Goal: Task Accomplishment & Management: Manage account settings

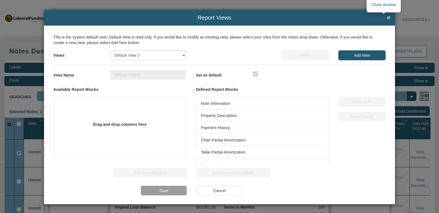
click at [387, 19] on span "×" at bounding box center [388, 18] width 3 height 6
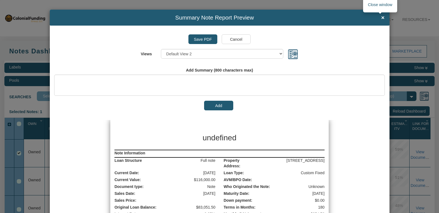
click at [381, 16] on span "×" at bounding box center [382, 18] width 3 height 6
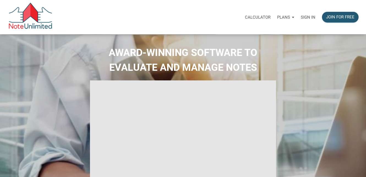
select select
type input "Introduction to new features"
select select
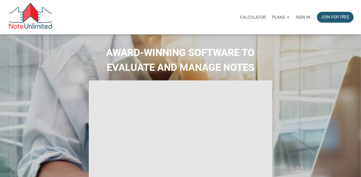
click at [301, 18] on p "Sign in" at bounding box center [303, 17] width 15 height 5
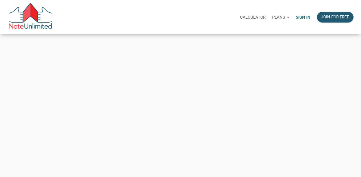
type input "automationnoteunlimited+2HUSK9X@gmail.com"
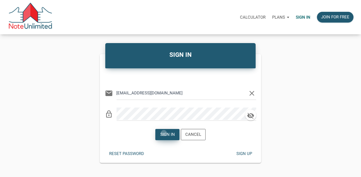
click at [164, 133] on div "Sign in" at bounding box center [167, 135] width 15 height 6
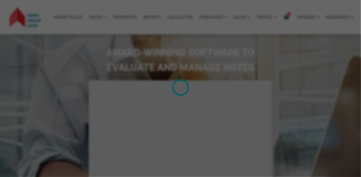
type input "Introduction to new features"
select select
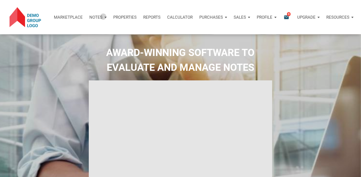
click at [102, 16] on div "Notes" at bounding box center [98, 17] width 24 height 16
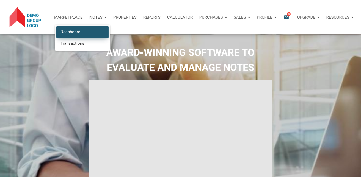
click at [70, 34] on link "Dashboard" at bounding box center [82, 31] width 52 height 11
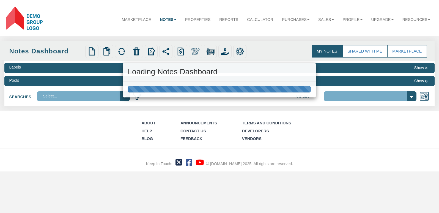
select select
select select "3"
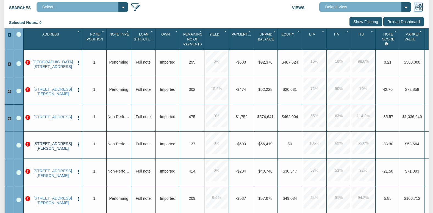
click at [51, 147] on link "7203 IRMA AVE, CLEVELAND, OH, 44105" at bounding box center [53, 145] width 44 height 9
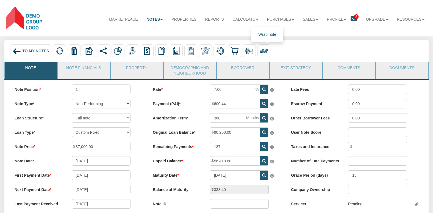
click at [266, 52] on img at bounding box center [264, 51] width 8 height 8
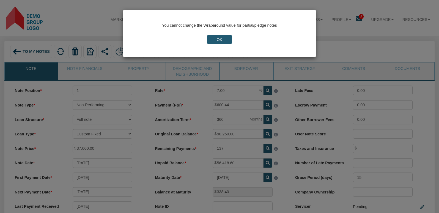
click at [218, 38] on input "OK" at bounding box center [219, 40] width 24 height 10
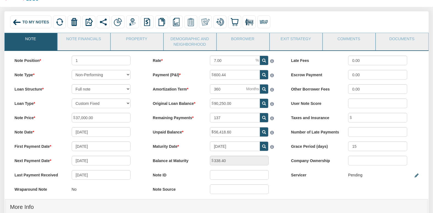
scroll to position [44, 0]
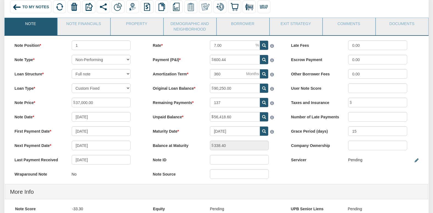
drag, startPoint x: 68, startPoint y: 75, endPoint x: 134, endPoint y: 75, distance: 66.3
click at [134, 75] on div "Full note Partial note Pledge note Split Payment note" at bounding box center [101, 74] width 68 height 10
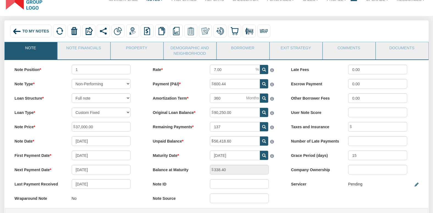
scroll to position [0, 0]
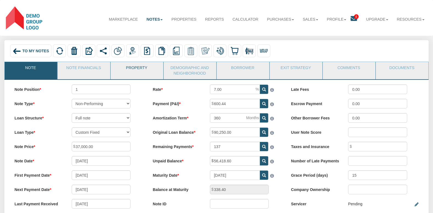
click at [136, 70] on link "Property" at bounding box center [137, 69] width 52 height 14
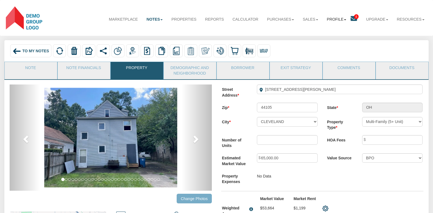
click at [344, 19] on b at bounding box center [345, 19] width 2 height 1
click at [325, 33] on link "Settings" at bounding box center [336, 32] width 50 height 7
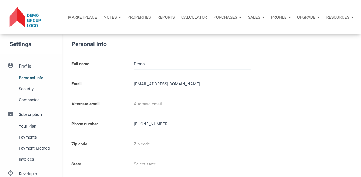
type input "987654321"
select select
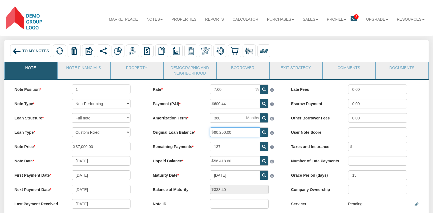
click at [231, 132] on input "90,250.00" at bounding box center [235, 132] width 50 height 10
drag, startPoint x: 225, startPoint y: 104, endPoint x: 211, endPoint y: 104, distance: 14.0
click at [260, 99] on span "600.44" at bounding box center [260, 99] width 0 height 0
drag, startPoint x: 232, startPoint y: 162, endPoint x: 212, endPoint y: 160, distance: 20.5
click at [260, 156] on span "56,418.60" at bounding box center [260, 156] width 0 height 0
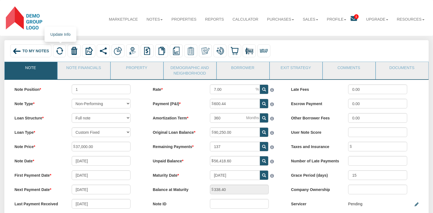
click at [59, 49] on img at bounding box center [60, 51] width 8 height 8
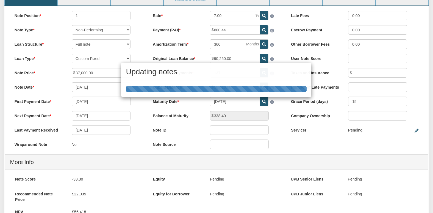
scroll to position [73, 0]
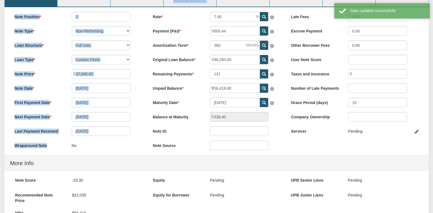
drag, startPoint x: 85, startPoint y: 148, endPoint x: 63, endPoint y: 148, distance: 21.7
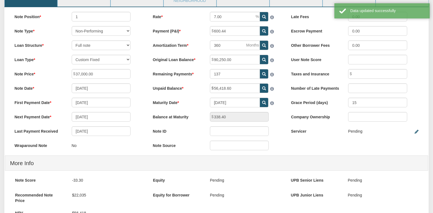
click at [94, 148] on div "No" at bounding box center [101, 145] width 59 height 10
click at [95, 150] on div "No" at bounding box center [101, 145] width 59 height 10
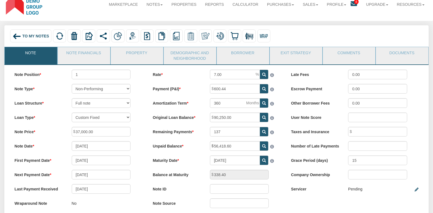
scroll to position [0, 0]
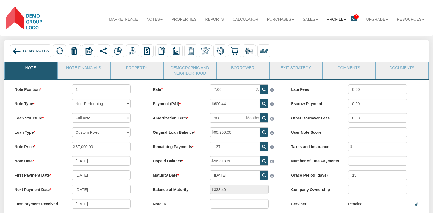
click at [344, 19] on b at bounding box center [345, 19] width 2 height 1
click at [315, 32] on link "Settings" at bounding box center [336, 32] width 50 height 7
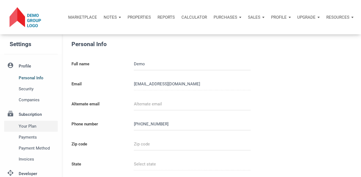
click at [31, 126] on span "Your plan" at bounding box center [37, 126] width 37 height 7
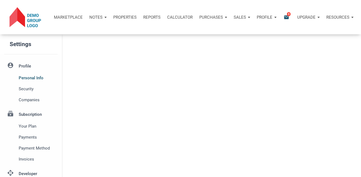
select select
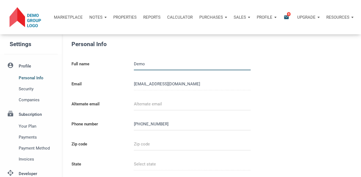
type input "987654321"
select select
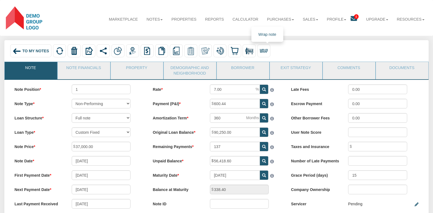
click at [264, 51] on img at bounding box center [264, 51] width 8 height 8
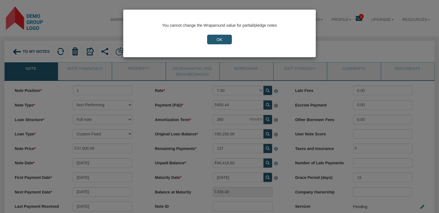
click at [224, 38] on input "OK" at bounding box center [219, 40] width 24 height 10
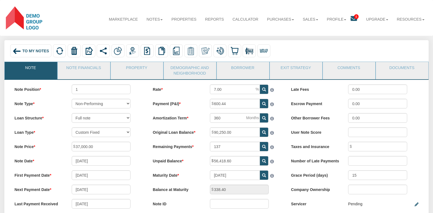
click at [21, 51] on div "To My Notes" at bounding box center [30, 50] width 41 height 13
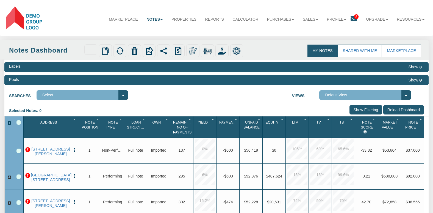
scroll to position [44, 0]
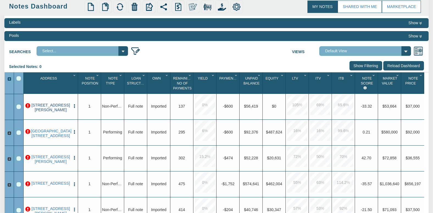
click at [52, 108] on link "7203 IRMA AVE, CLEVELAND, OH, 44105" at bounding box center [51, 107] width 40 height 9
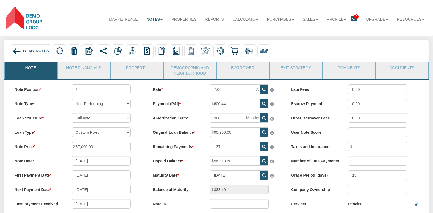
click at [24, 52] on span "To My Notes" at bounding box center [35, 51] width 27 height 4
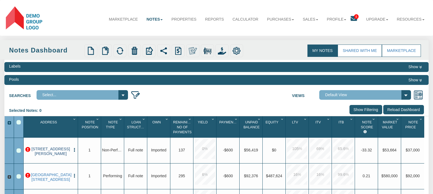
click at [53, 156] on link "7203 IRMA AVE, CLEVELAND, OH, 44105" at bounding box center [51, 151] width 40 height 9
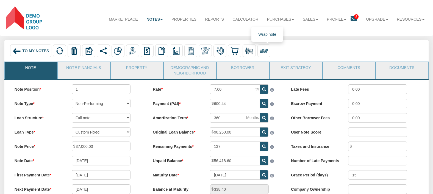
click at [266, 51] on img at bounding box center [264, 51] width 8 height 8
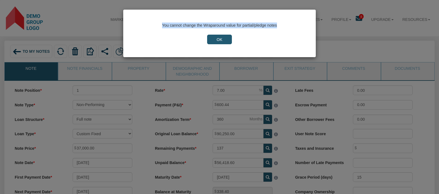
drag, startPoint x: 162, startPoint y: 26, endPoint x: 279, endPoint y: 27, distance: 116.6
click at [279, 27] on div "You cannot change the Wraparound value for partial/pledge notes" at bounding box center [219, 26] width 164 height 6
copy div "You cannot change the Wraparound value for partial/pledge notes"
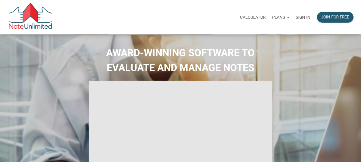
click at [304, 16] on p "Sign in" at bounding box center [303, 17] width 15 height 5
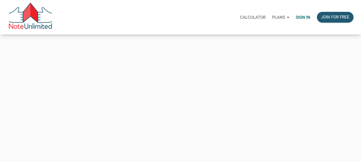
type input "automationnoteunlimited+2HUSK9X@gmail.com"
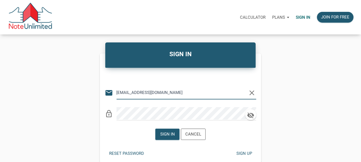
click at [252, 90] on icon "clear" at bounding box center [252, 93] width 8 height 8
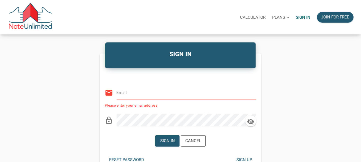
click at [136, 95] on input "email" at bounding box center [182, 92] width 131 height 12
type input "vlad@noteunlimited.com"
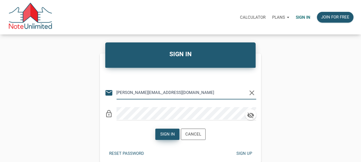
click at [163, 134] on div "Sign in" at bounding box center [167, 134] width 15 height 6
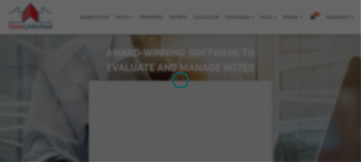
type input "Introduction to new features"
select select
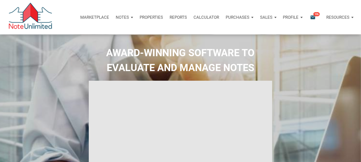
click at [128, 17] on div "Notes" at bounding box center [124, 17] width 24 height 16
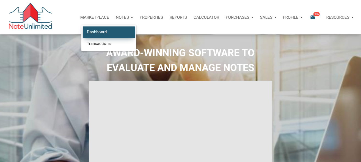
click at [110, 29] on link "Dashboard" at bounding box center [109, 31] width 52 height 11
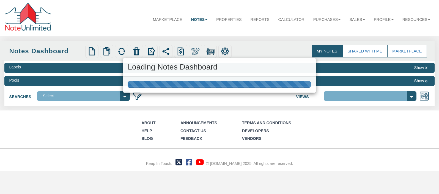
select select "3"
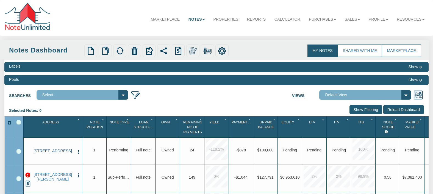
click at [59, 152] on link "[STREET_ADDRESS]" at bounding box center [53, 151] width 44 height 5
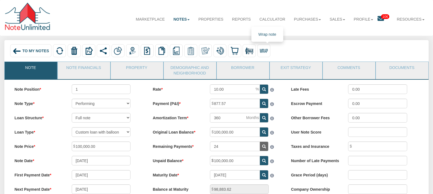
click at [268, 53] on img at bounding box center [264, 51] width 8 height 8
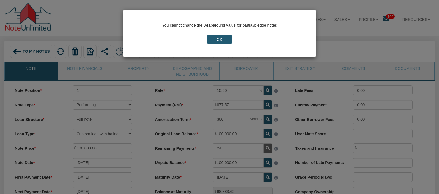
click at [222, 38] on input "OK" at bounding box center [219, 40] width 24 height 10
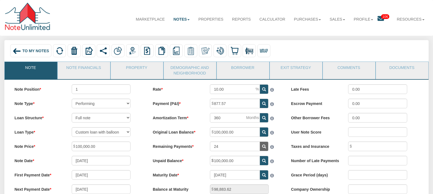
click at [26, 50] on span "To My Notes" at bounding box center [35, 51] width 27 height 4
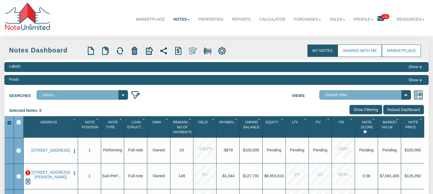
drag, startPoint x: 48, startPoint y: 152, endPoint x: 254, endPoint y: 7, distance: 252.0
click at [49, 151] on link "[STREET_ADDRESS]" at bounding box center [51, 150] width 40 height 5
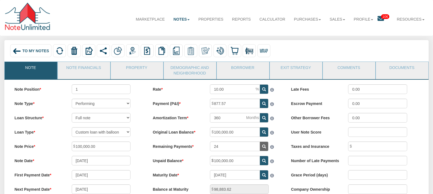
scroll to position [44, 0]
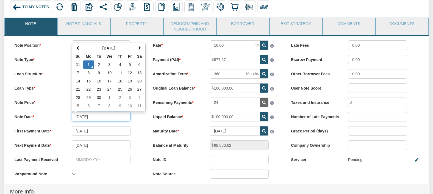
drag, startPoint x: 94, startPoint y: 118, endPoint x: 74, endPoint y: 119, distance: 19.8
click at [74, 119] on input "[DATE]" at bounding box center [101, 117] width 59 height 10
click at [99, 119] on input "[DATE]" at bounding box center [101, 117] width 59 height 10
drag, startPoint x: 76, startPoint y: 118, endPoint x: 95, endPoint y: 118, distance: 19.0
click at [95, 118] on input "[DATE]" at bounding box center [101, 117] width 59 height 10
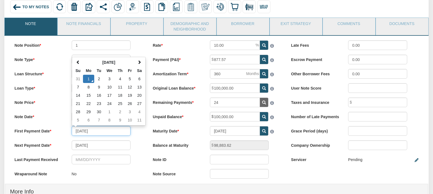
drag, startPoint x: 96, startPoint y: 133, endPoint x: 74, endPoint y: 134, distance: 21.5
click at [74, 134] on input "[DATE]" at bounding box center [101, 131] width 59 height 10
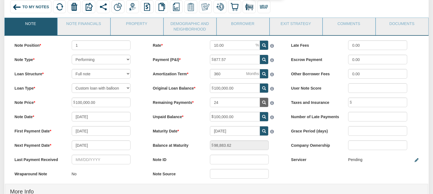
click at [264, 4] on img at bounding box center [264, 7] width 8 height 8
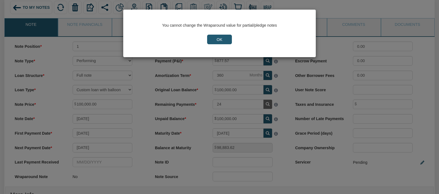
click at [215, 38] on input "OK" at bounding box center [219, 40] width 24 height 10
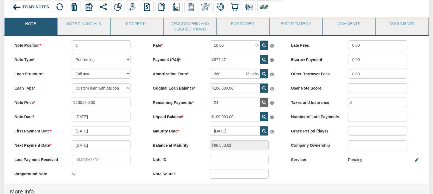
click at [264, 7] on img at bounding box center [264, 7] width 8 height 8
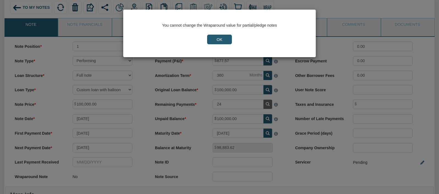
click at [137, 128] on div "You cannot change the Wraparound value for partial/pledge notes OK" at bounding box center [219, 97] width 439 height 194
click at [213, 41] on input "OK" at bounding box center [219, 40] width 24 height 10
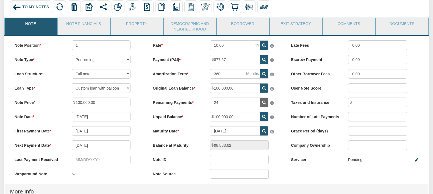
click at [41, 8] on span "To My Notes" at bounding box center [35, 7] width 27 height 4
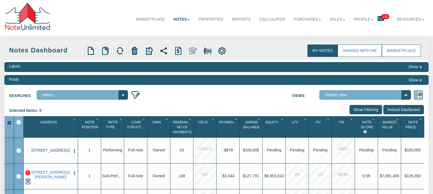
click at [45, 153] on link "[STREET_ADDRESS]" at bounding box center [51, 150] width 40 height 5
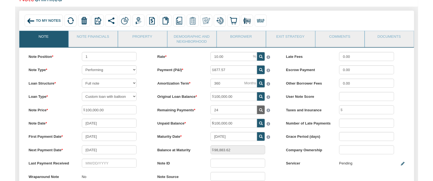
scroll to position [44, 0]
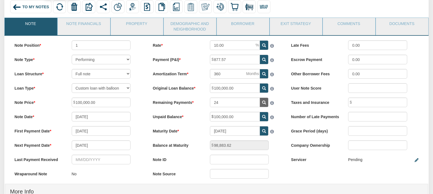
click at [61, 6] on img at bounding box center [60, 7] width 8 height 8
click at [61, 71] on label "Loan Structure" at bounding box center [38, 73] width 57 height 8
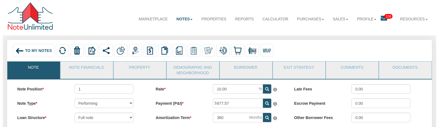
scroll to position [0, 0]
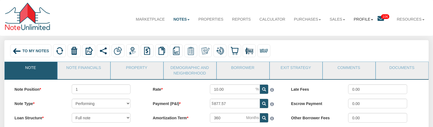
click at [371, 21] on link "Profile" at bounding box center [364, 19] width 28 height 14
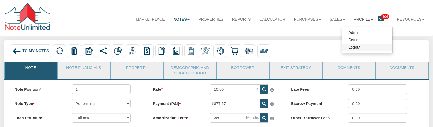
click at [355, 47] on link "Logout" at bounding box center [367, 47] width 50 height 7
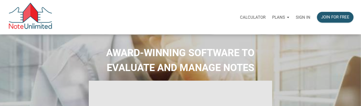
click at [305, 17] on p "Sign in" at bounding box center [303, 17] width 15 height 5
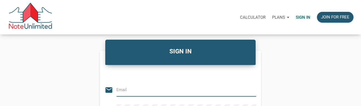
type input "[PERSON_NAME][EMAIL_ADDRESS][DOMAIN_NAME]"
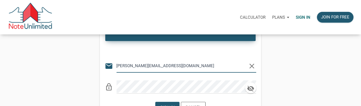
scroll to position [37, 0]
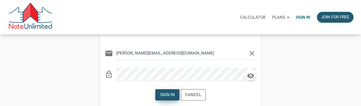
click at [166, 92] on div "Sign in" at bounding box center [167, 95] width 15 height 6
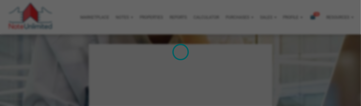
scroll to position [589, 0]
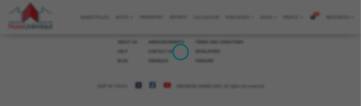
type input "Introduction to new features"
select select
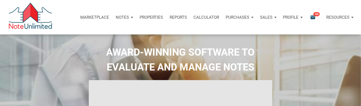
scroll to position [0, 0]
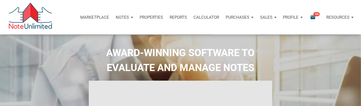
click at [129, 18] on div "Notes" at bounding box center [124, 17] width 24 height 16
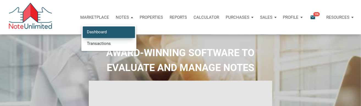
click at [114, 29] on link "Dashboard" at bounding box center [109, 31] width 52 height 11
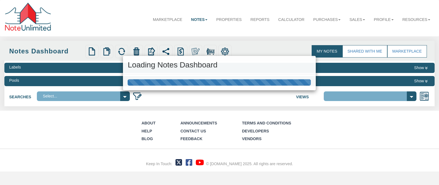
select select
select select "3"
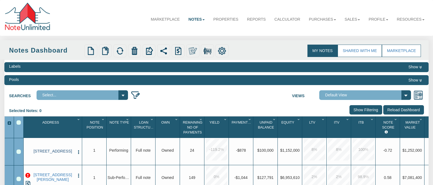
click at [57, 127] on link "[STREET_ADDRESS]" at bounding box center [53, 151] width 44 height 5
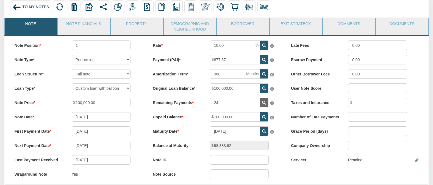
scroll to position [88, 0]
